Goal: Book appointment/travel/reservation

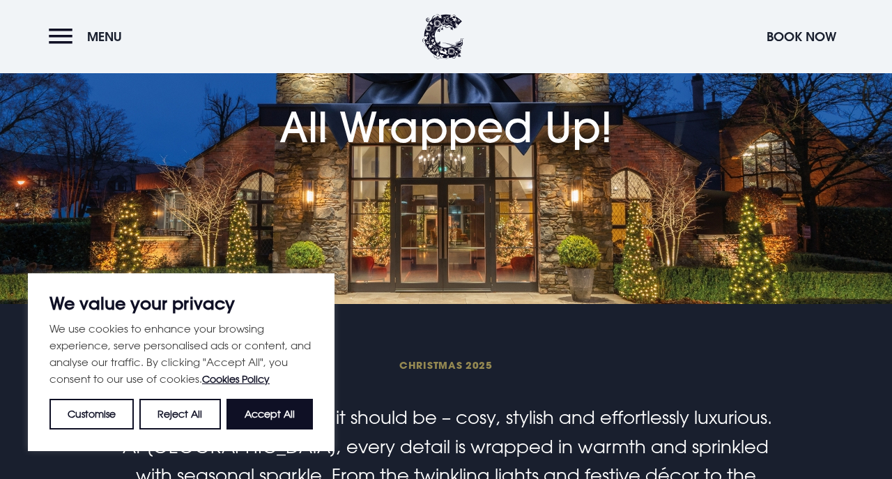
scroll to position [119, 0]
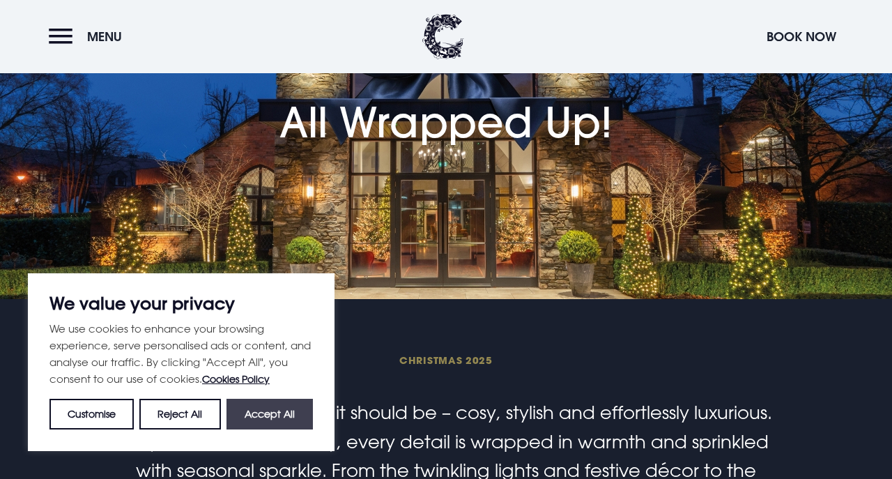
click at [271, 419] on button "Accept All" at bounding box center [270, 414] width 86 height 31
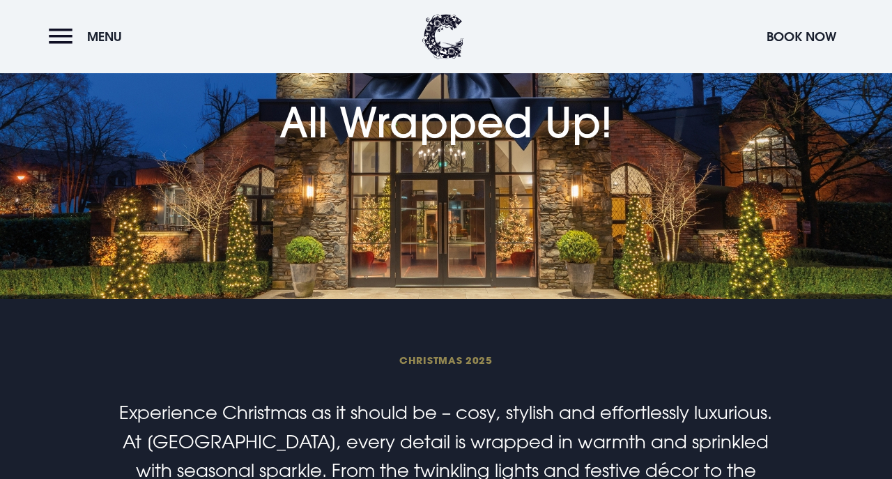
checkbox input "true"
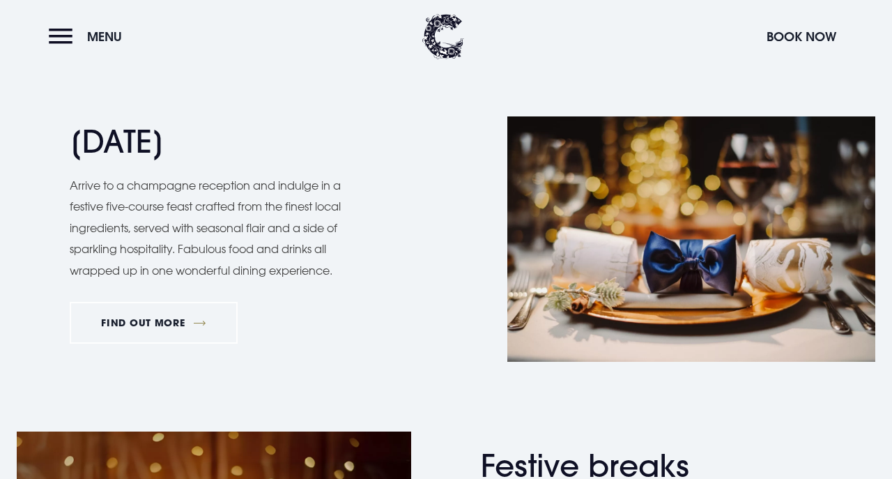
scroll to position [1303, 0]
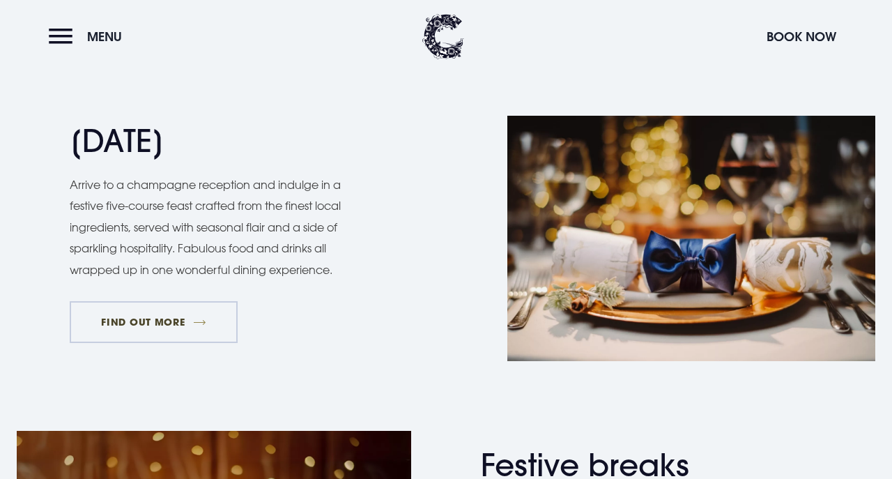
click at [162, 313] on link "FIND OUT MORE" at bounding box center [154, 322] width 168 height 42
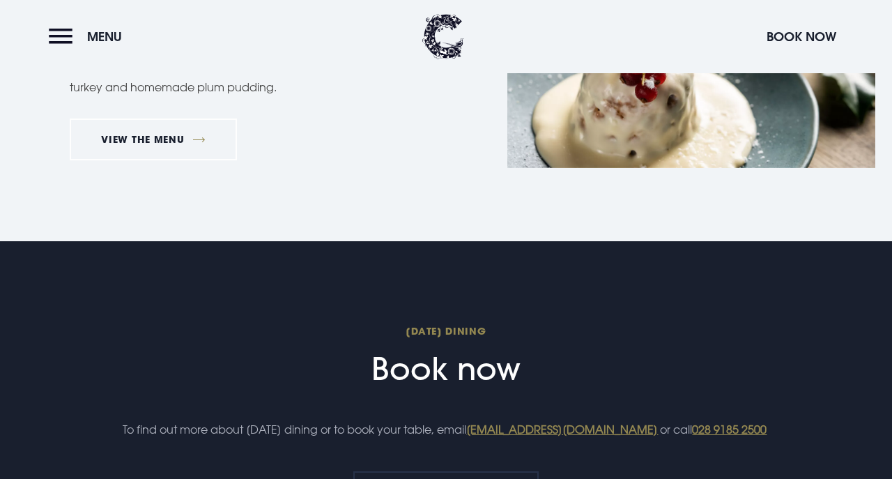
scroll to position [1234, 0]
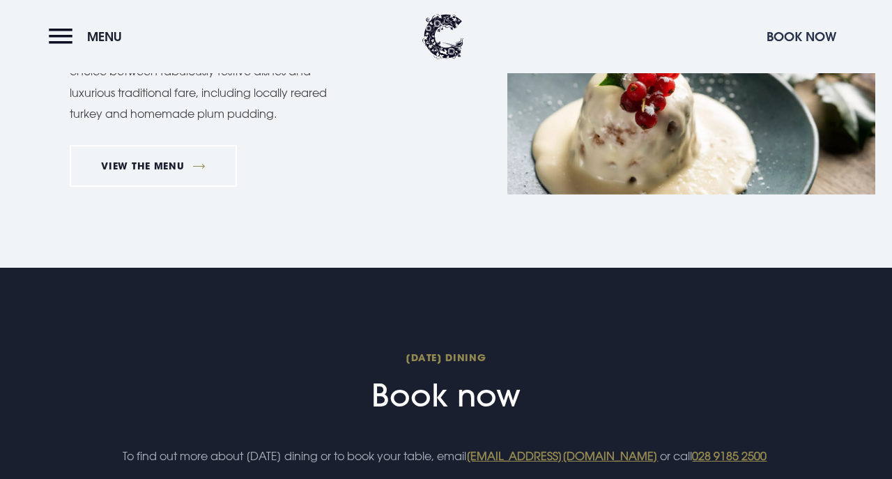
click at [795, 33] on button "Book Now" at bounding box center [802, 37] width 84 height 30
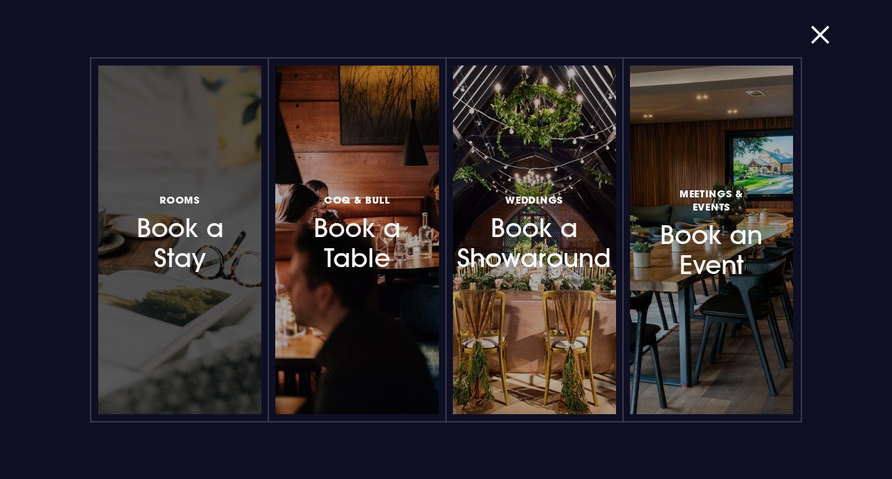
click at [229, 233] on h3 "Rooms Book a Stay" at bounding box center [179, 232] width 103 height 83
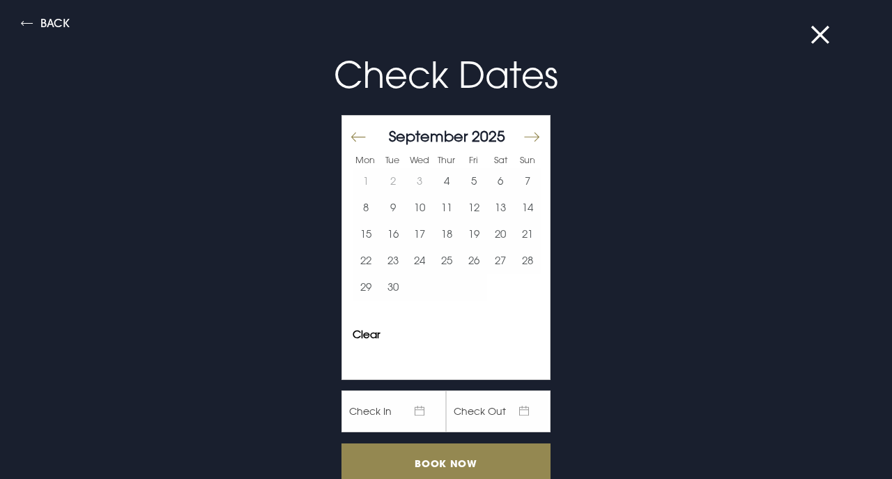
click at [523, 134] on div "[DATE]" at bounding box center [447, 136] width 188 height 20
click at [532, 135] on button "Move forward to switch to the next month." at bounding box center [531, 137] width 17 height 29
click at [531, 134] on button "Move forward to switch to the next month." at bounding box center [531, 137] width 17 height 29
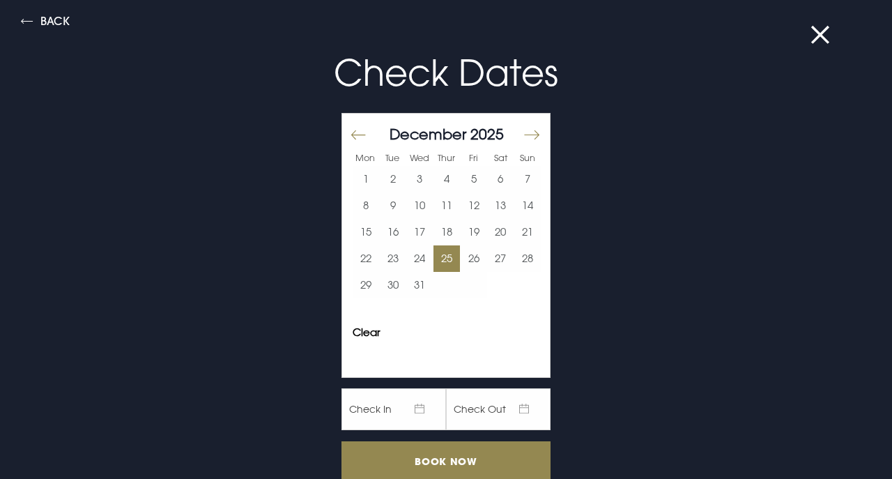
click at [450, 256] on button "25" at bounding box center [446, 258] width 27 height 26
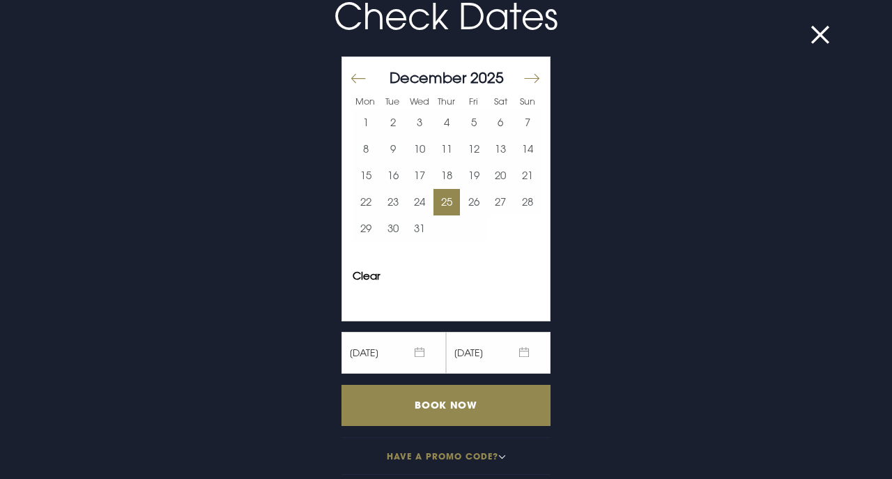
scroll to position [66, 0]
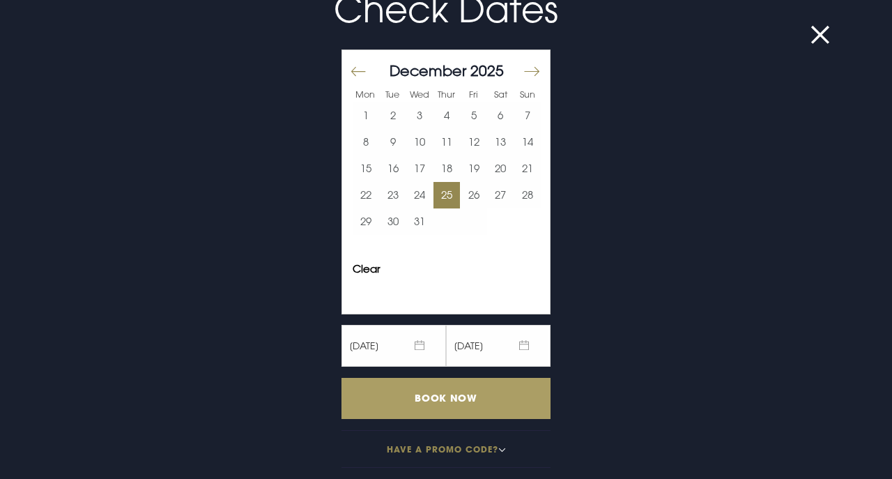
click at [433, 396] on input "Book Now" at bounding box center [445, 398] width 209 height 41
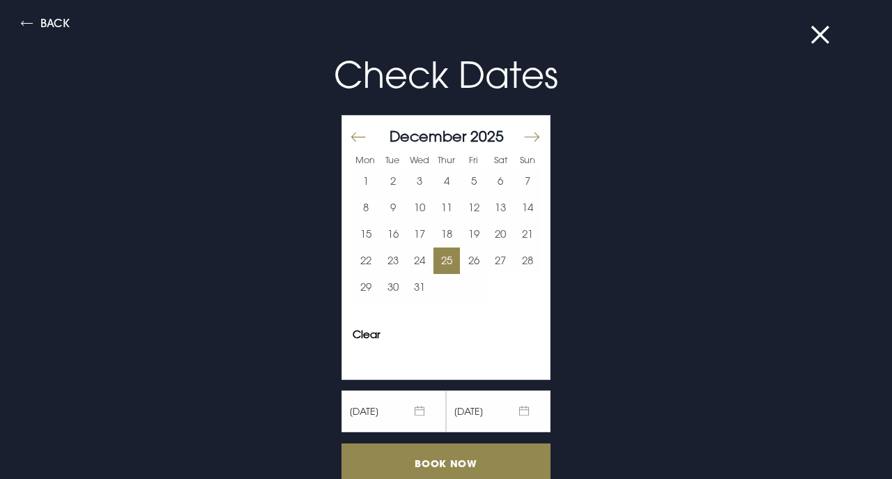
scroll to position [0, 0]
click at [57, 26] on button "Back" at bounding box center [45, 25] width 49 height 16
